Goal: Browse casually: Explore the website without a specific task or goal

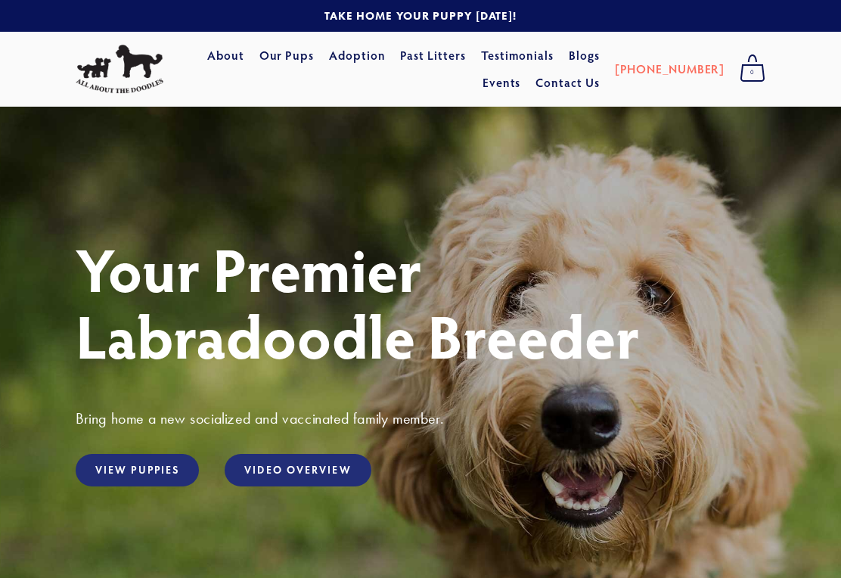
click at [163, 475] on link "View Puppies" at bounding box center [137, 470] width 123 height 33
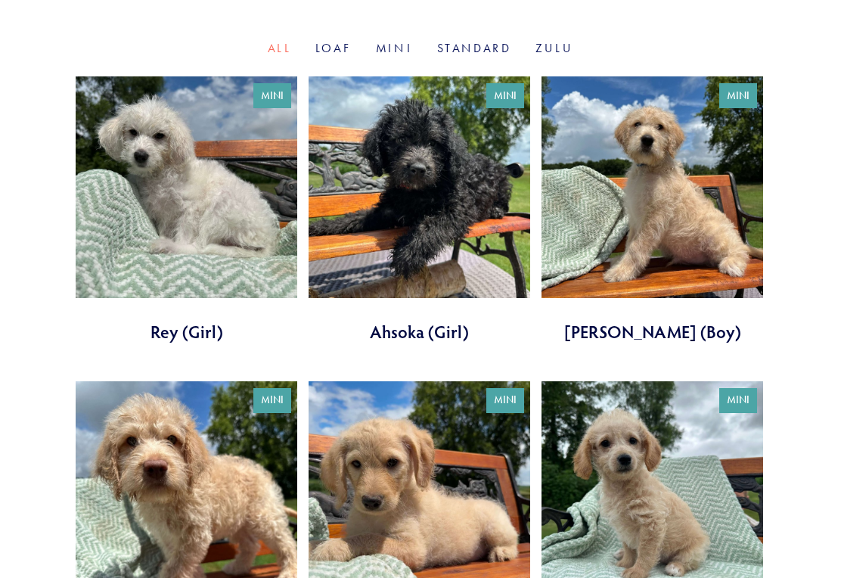
scroll to position [527, 0]
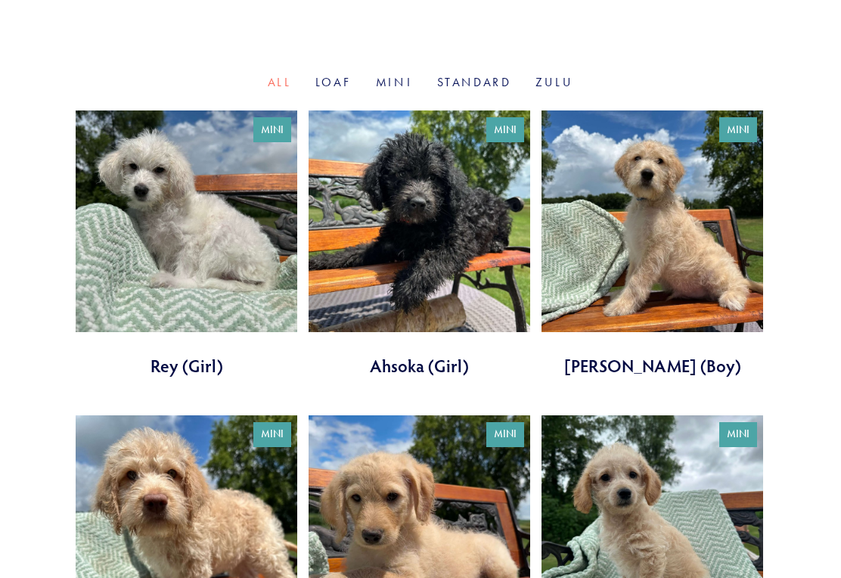
click at [649, 224] on link at bounding box center [651, 243] width 221 height 267
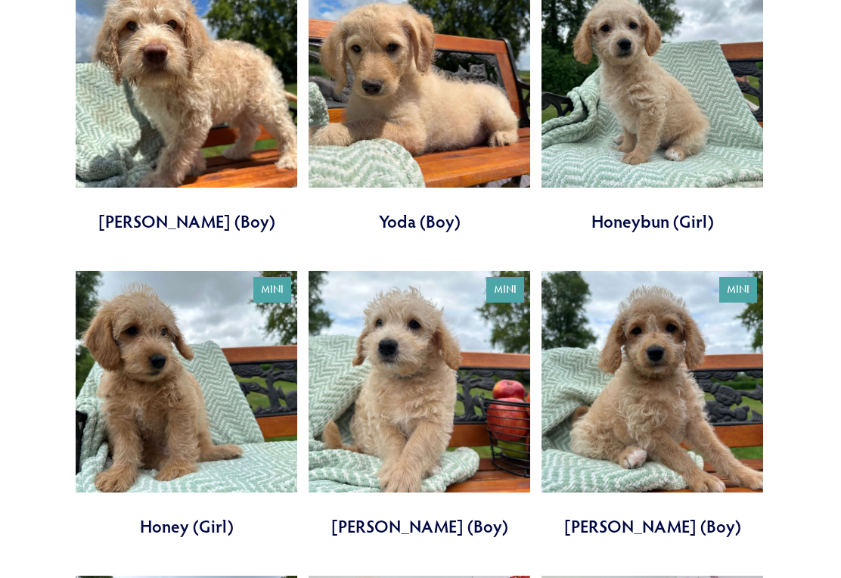
scroll to position [1005, 0]
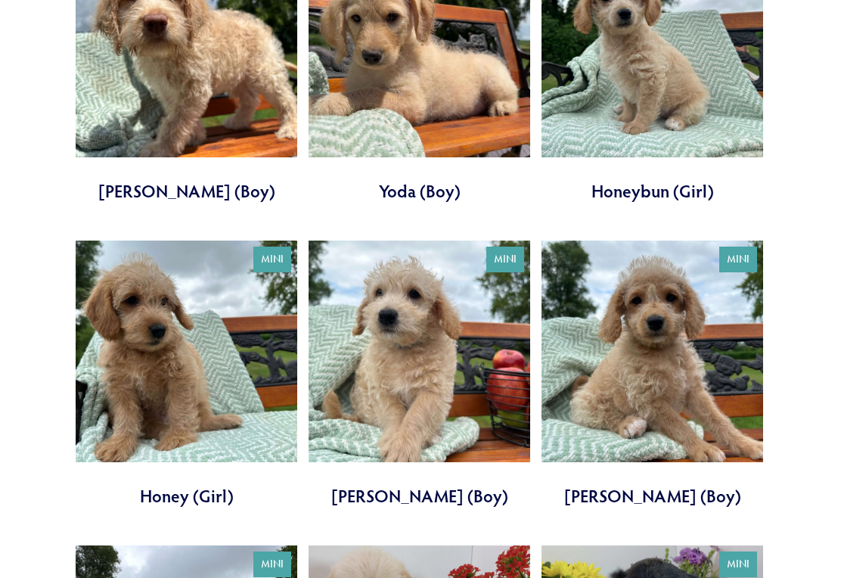
click at [235, 383] on link at bounding box center [186, 374] width 221 height 267
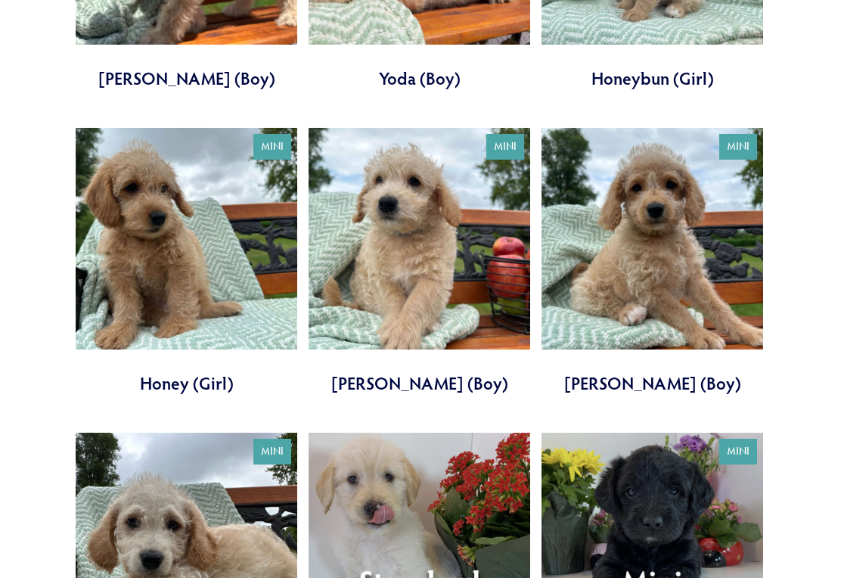
scroll to position [1110, 0]
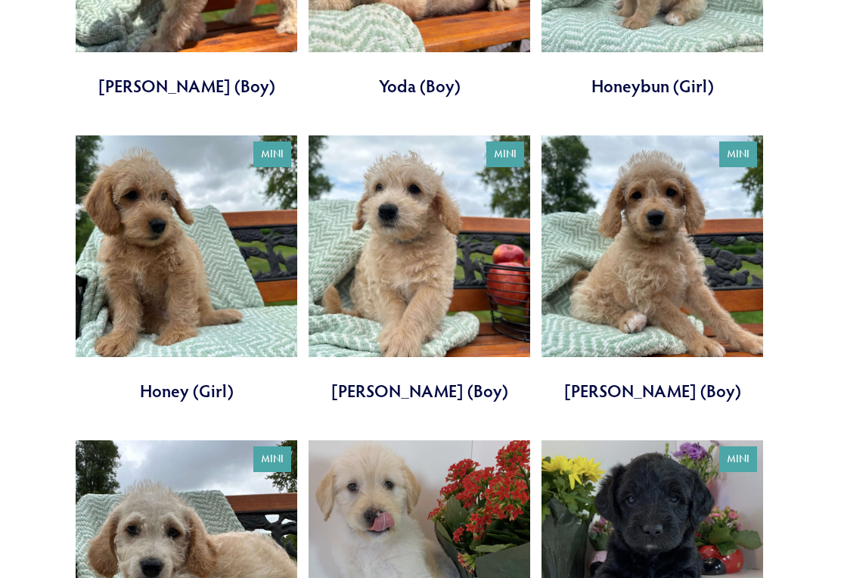
click at [166, 246] on link at bounding box center [186, 269] width 221 height 267
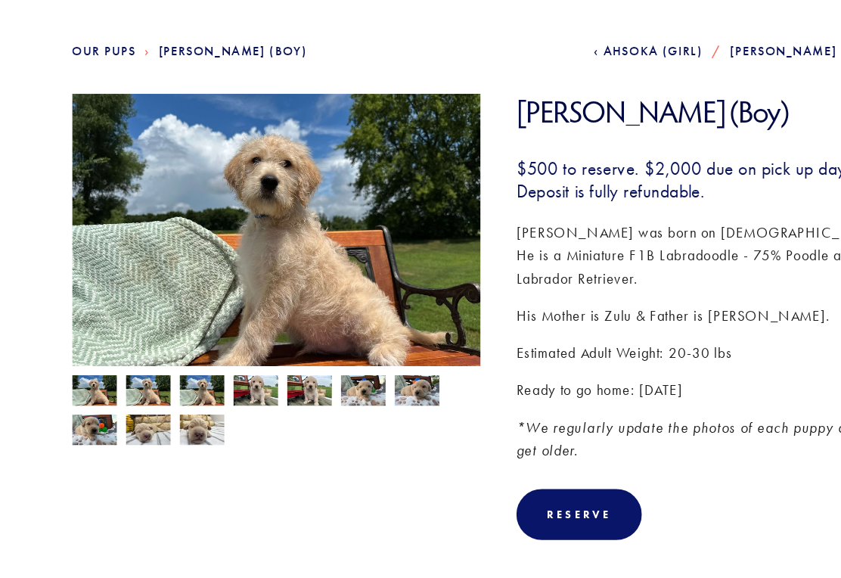
scroll to position [114, 0]
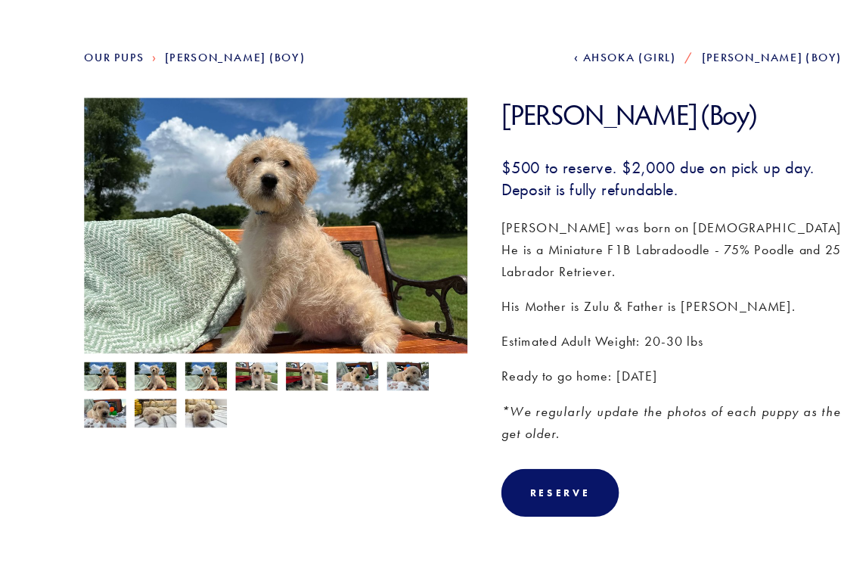
click at [180, 393] on img at bounding box center [185, 407] width 38 height 29
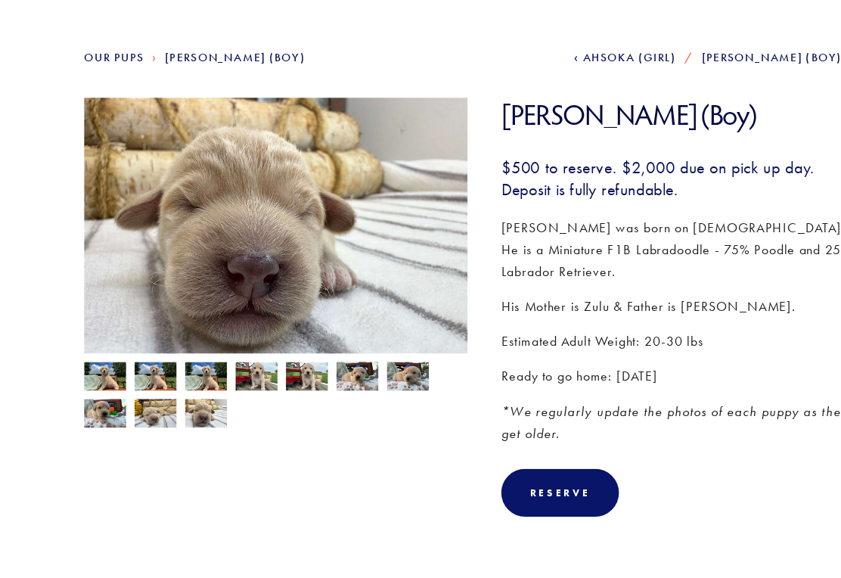
click at [91, 361] on img at bounding box center [95, 375] width 38 height 29
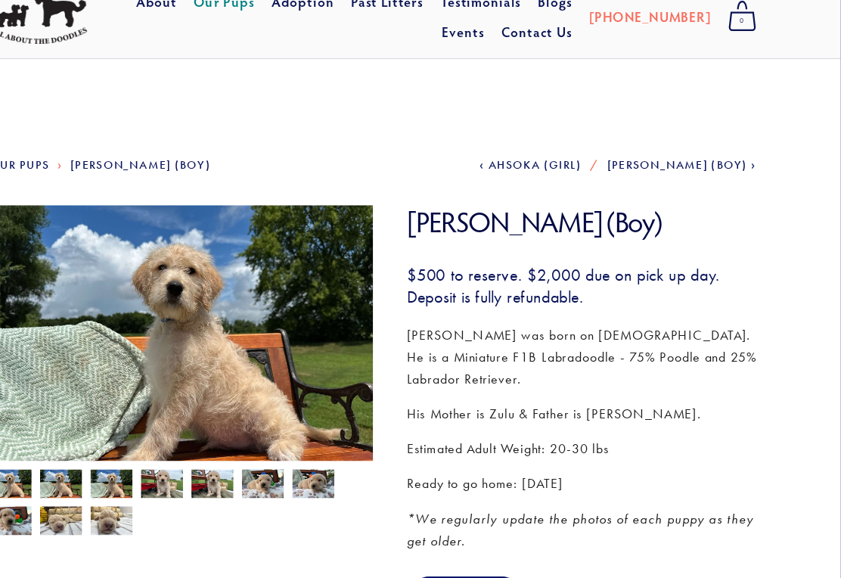
scroll to position [53, 0]
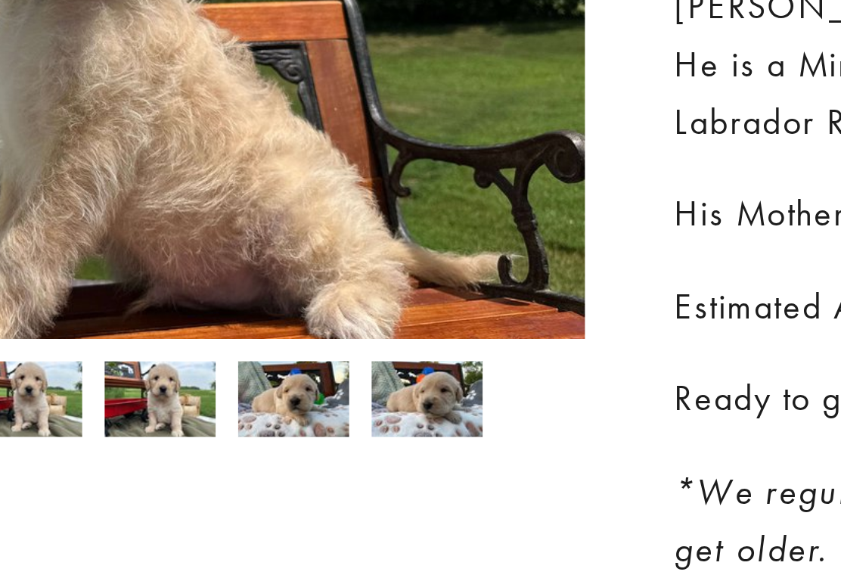
click at [348, 421] on img at bounding box center [367, 435] width 38 height 29
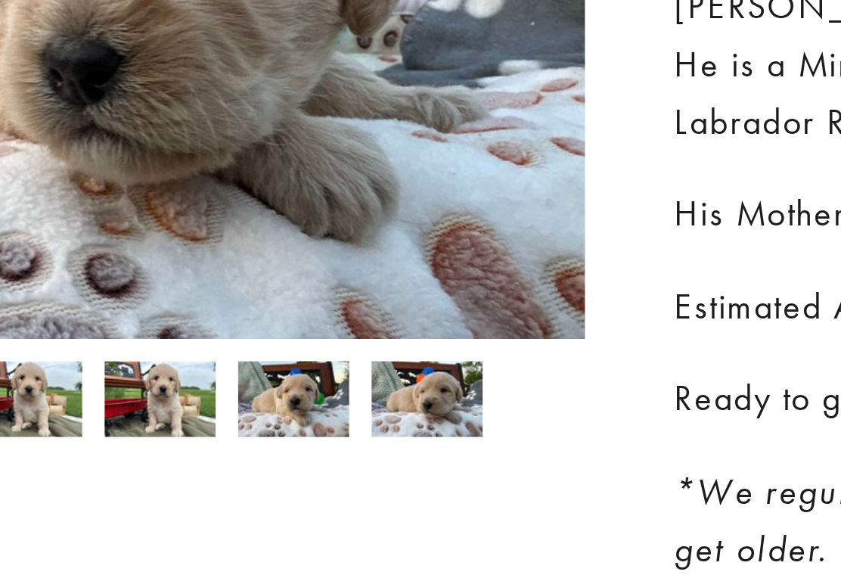
click at [302, 421] on img at bounding box center [321, 435] width 38 height 29
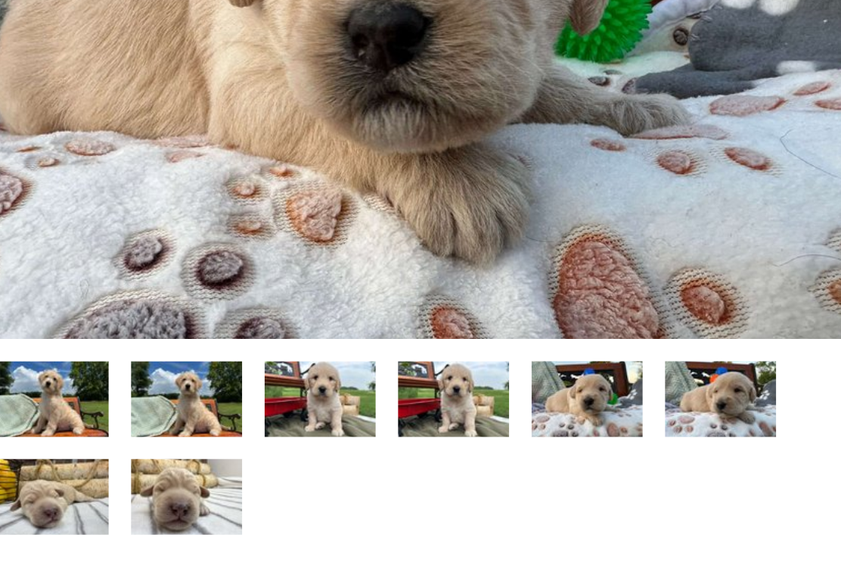
click at [257, 423] on img at bounding box center [276, 437] width 38 height 29
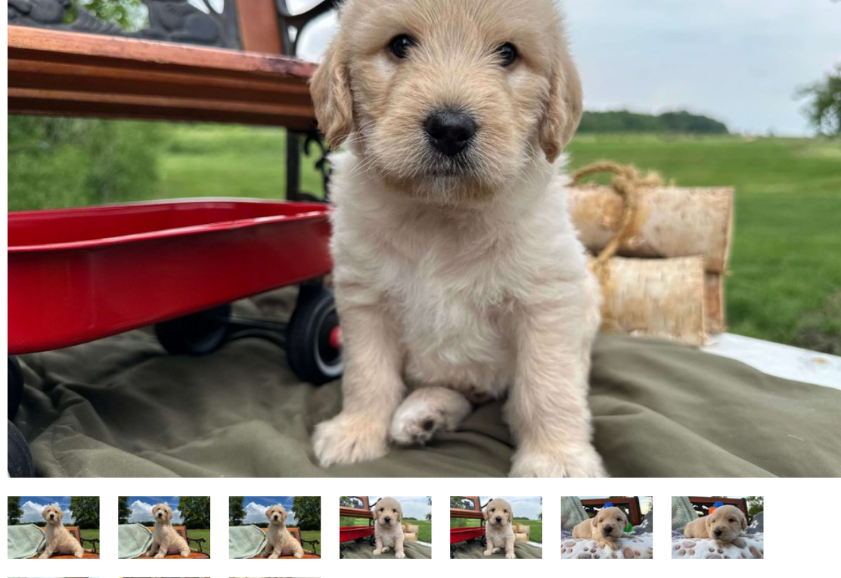
click at [212, 423] on img at bounding box center [231, 437] width 38 height 29
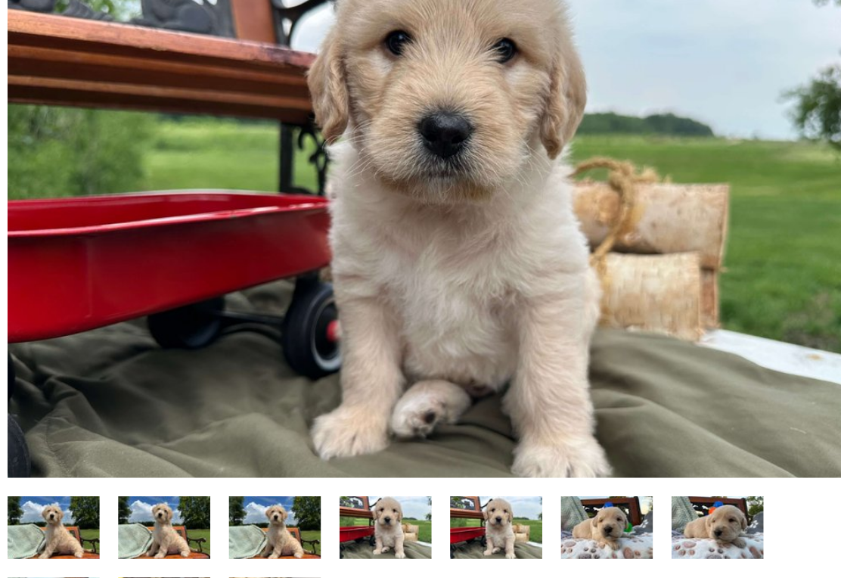
click at [166, 423] on img at bounding box center [185, 437] width 38 height 29
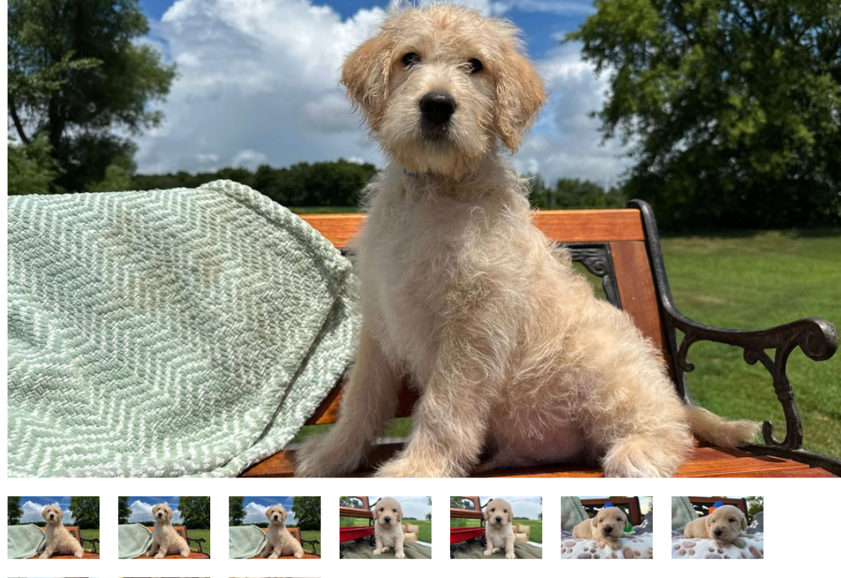
click at [121, 423] on img at bounding box center [140, 437] width 38 height 29
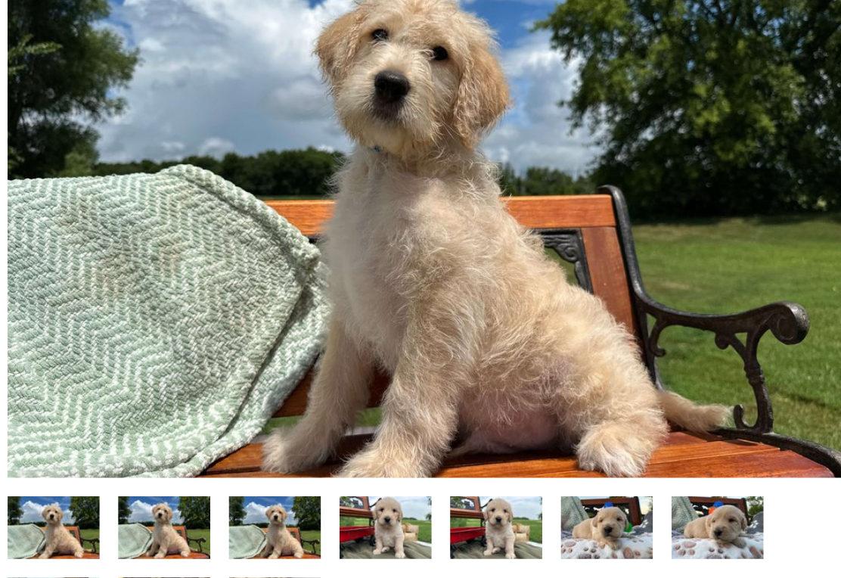
click at [76, 423] on img at bounding box center [95, 437] width 38 height 29
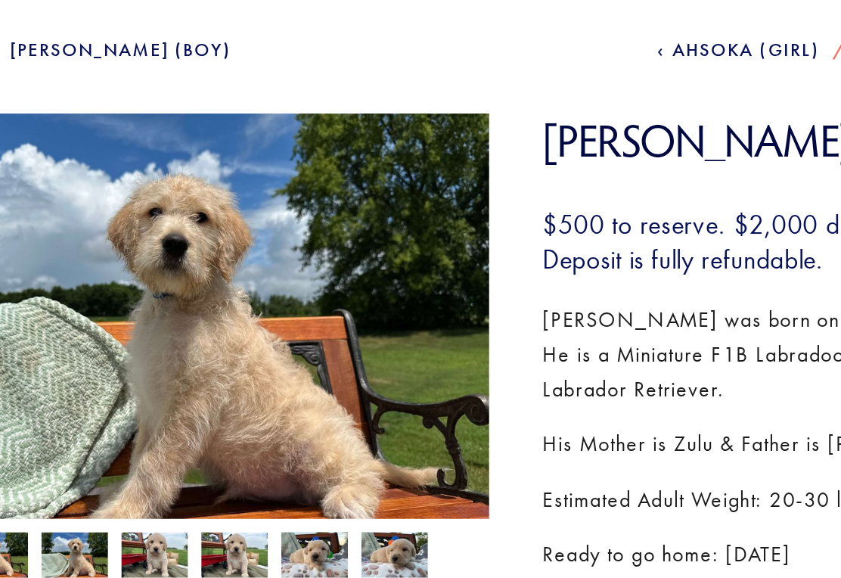
scroll to position [172, 0]
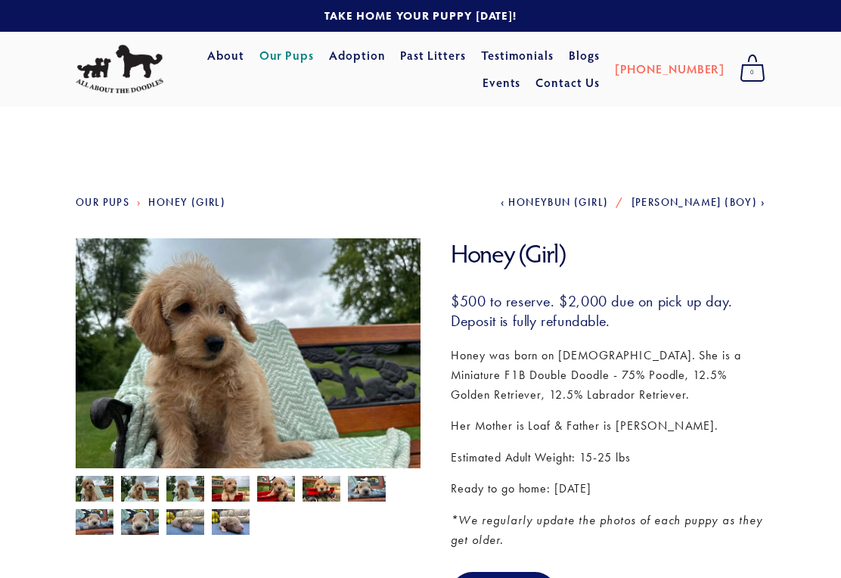
click at [104, 490] on img at bounding box center [95, 489] width 38 height 29
click at [152, 483] on img at bounding box center [140, 489] width 38 height 29
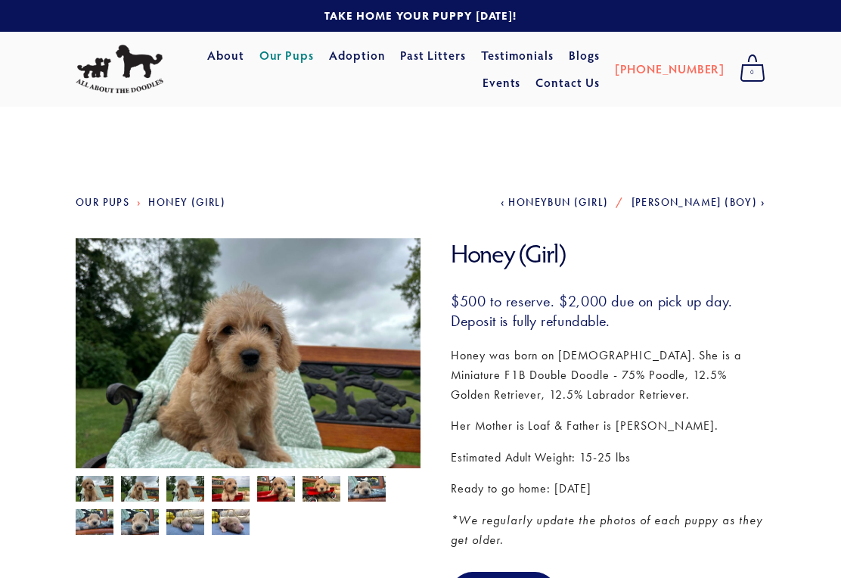
click at [142, 491] on img at bounding box center [140, 489] width 38 height 29
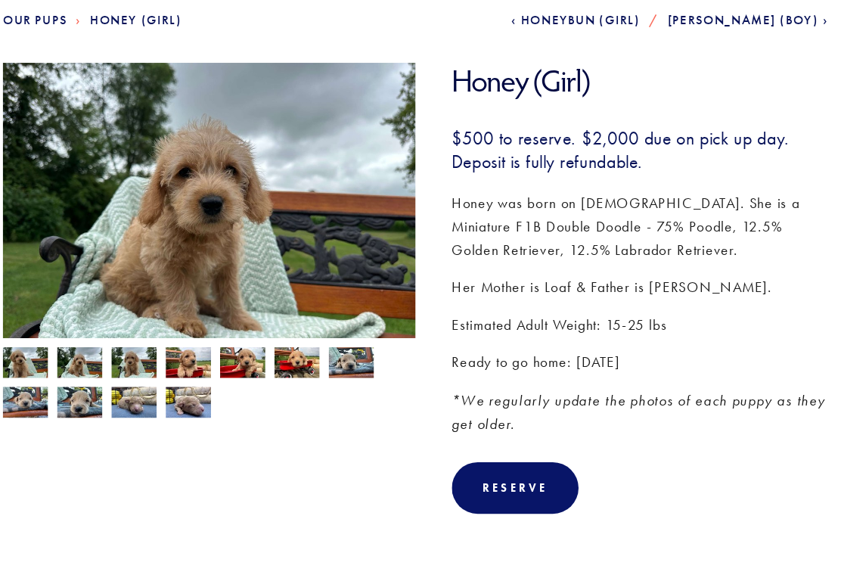
scroll to position [184, 0]
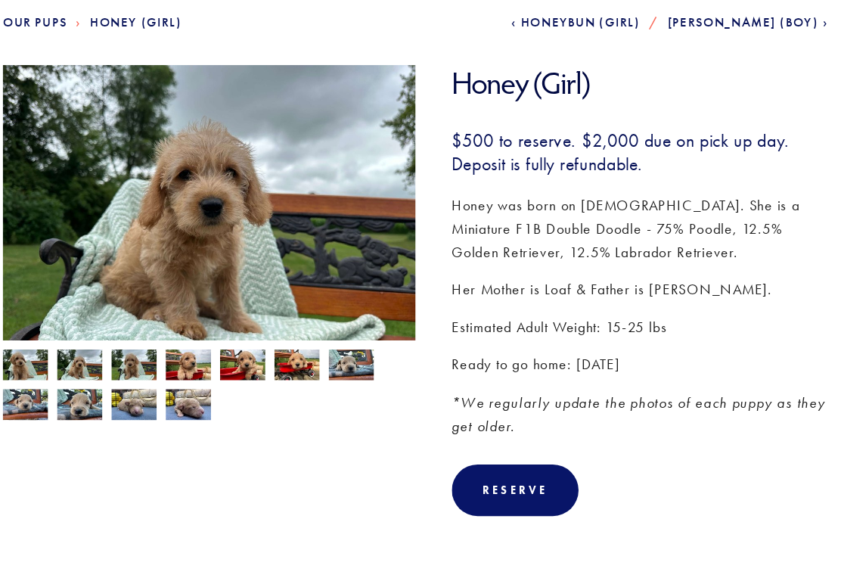
click at [76, 299] on img at bounding box center [95, 306] width 38 height 29
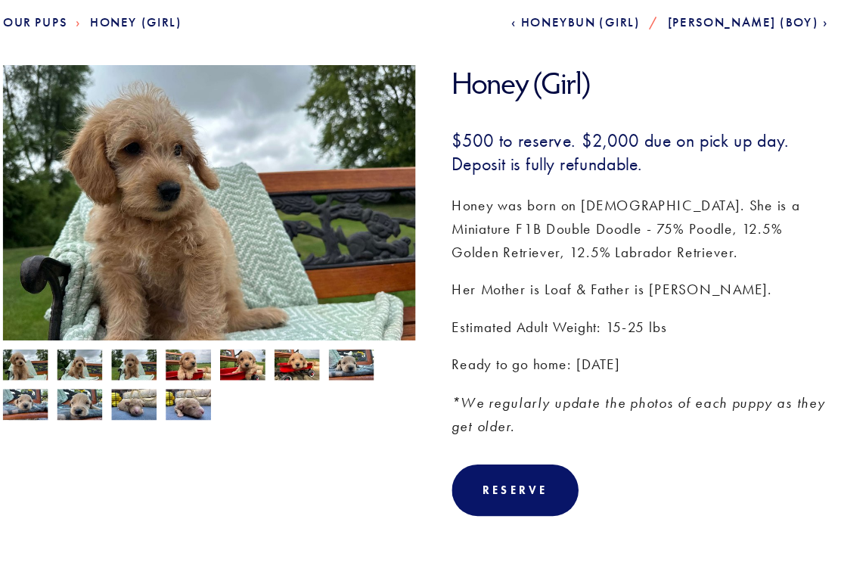
click at [121, 311] on img at bounding box center [140, 306] width 38 height 29
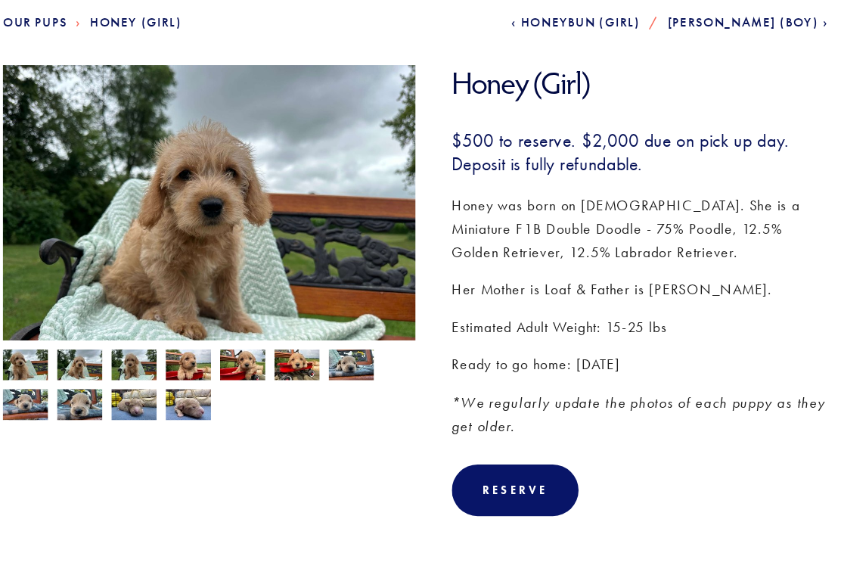
click at [212, 311] on img at bounding box center [231, 306] width 38 height 29
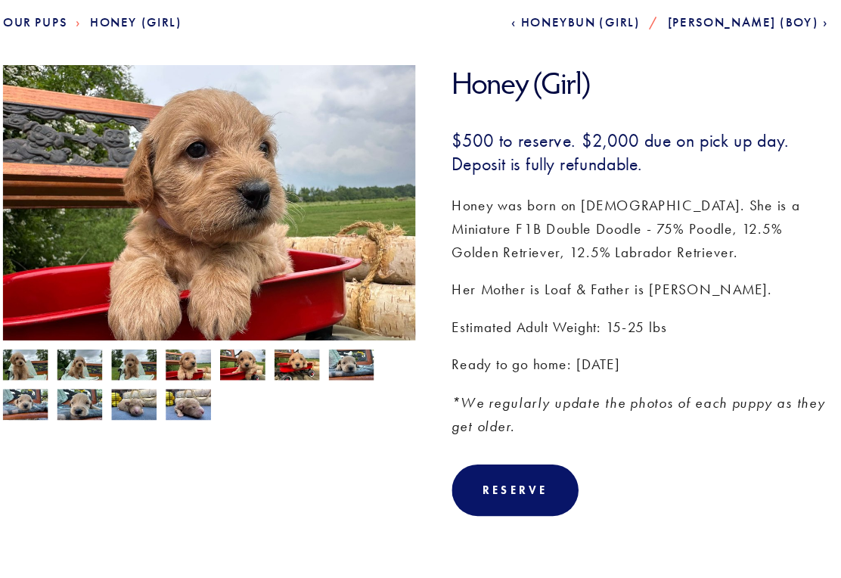
click at [166, 304] on img at bounding box center [185, 304] width 38 height 29
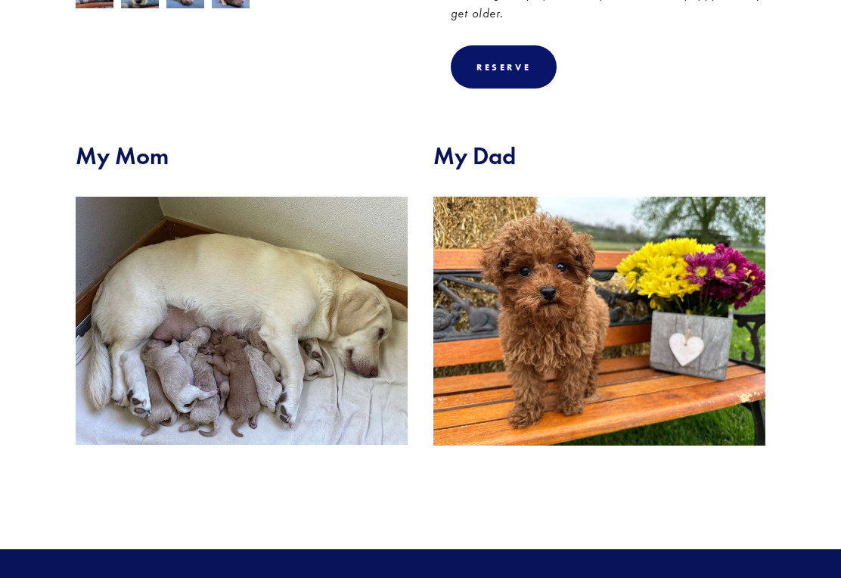
scroll to position [524, 0]
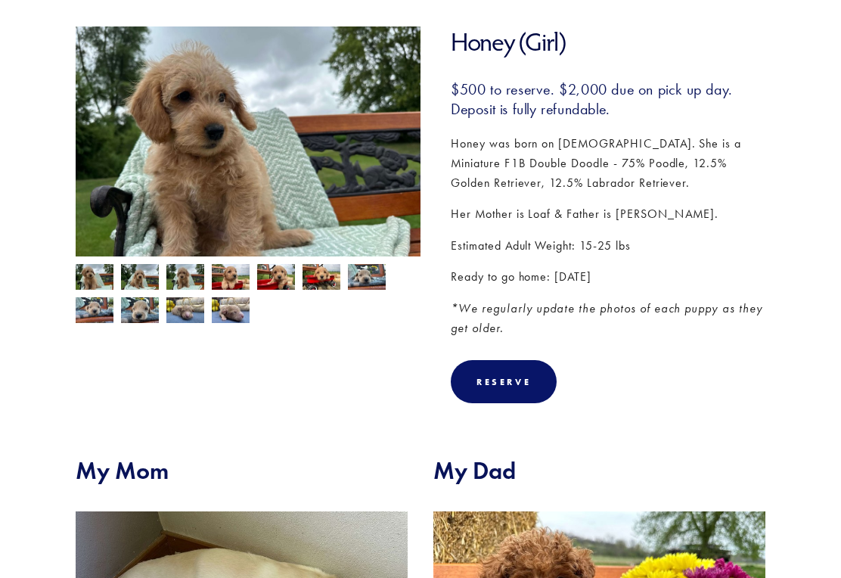
click at [370, 279] on img at bounding box center [367, 277] width 38 height 29
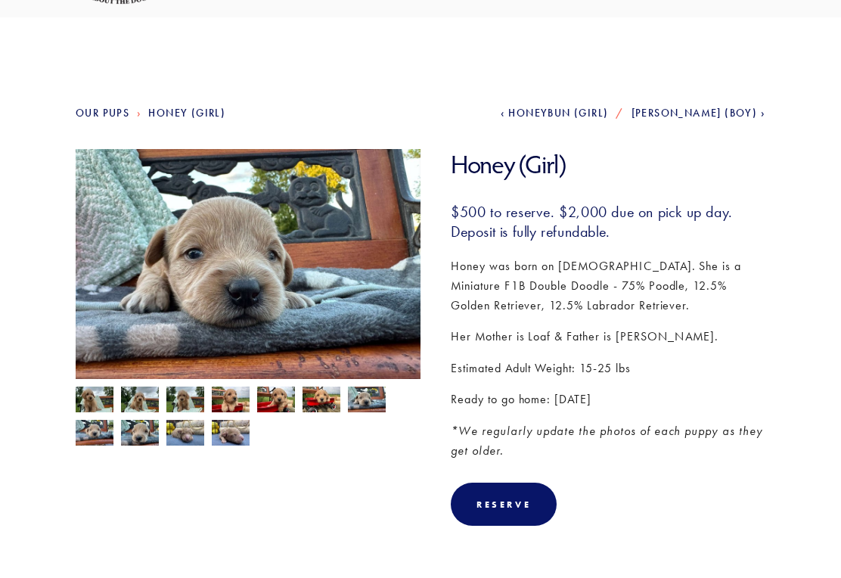
scroll to position [83, 0]
